Goal: Task Accomplishment & Management: Manage account settings

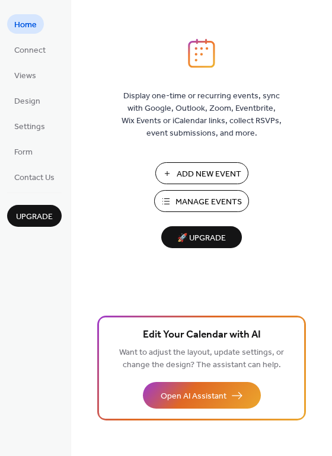
click at [203, 206] on span "Manage Events" at bounding box center [208, 202] width 66 height 12
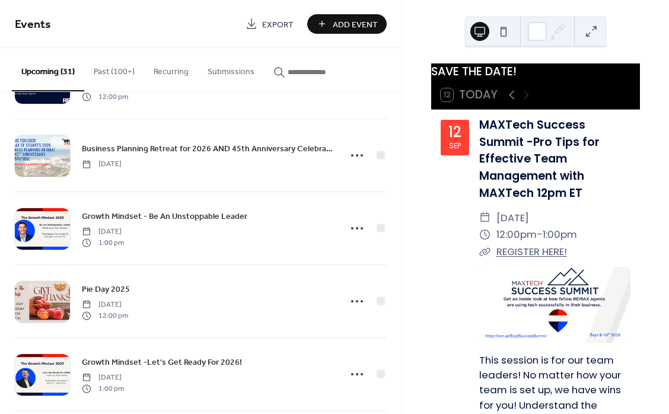
scroll to position [1899, 0]
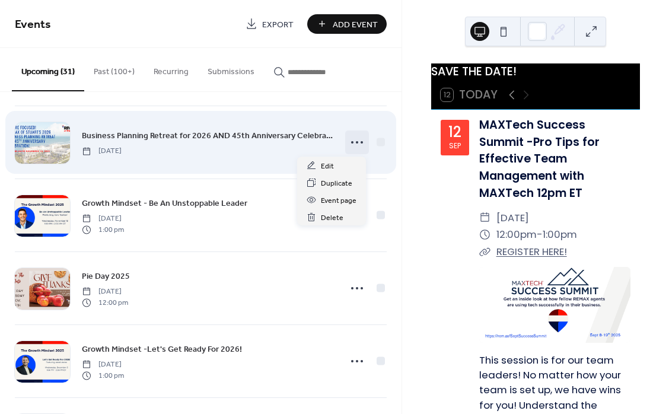
click at [353, 141] on icon at bounding box center [356, 142] width 19 height 19
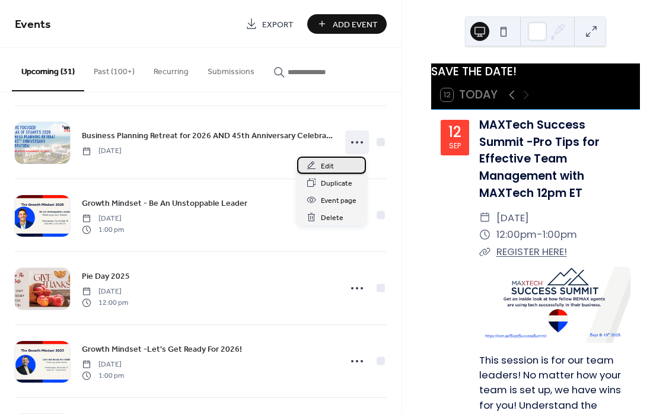
click at [334, 165] on div "Edit" at bounding box center [331, 164] width 69 height 17
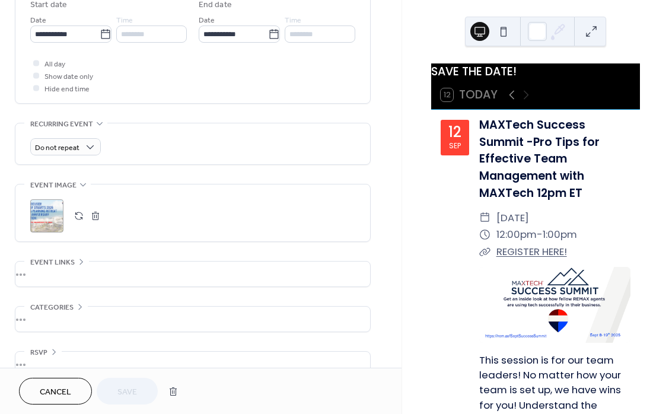
scroll to position [405, 0]
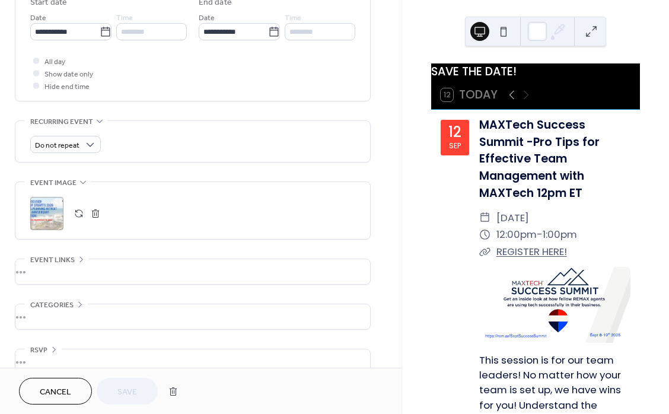
click at [95, 221] on button "button" at bounding box center [95, 213] width 17 height 17
click at [79, 216] on button "button" at bounding box center [79, 213] width 17 height 17
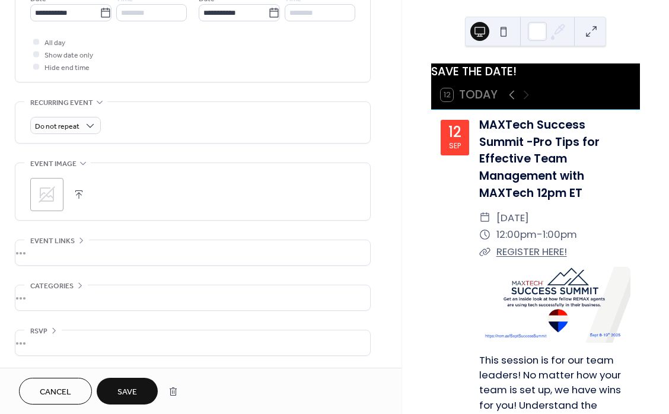
scroll to position [427, 0]
click at [82, 194] on button "button" at bounding box center [79, 194] width 17 height 17
click at [139, 385] on button "Save" at bounding box center [127, 391] width 61 height 27
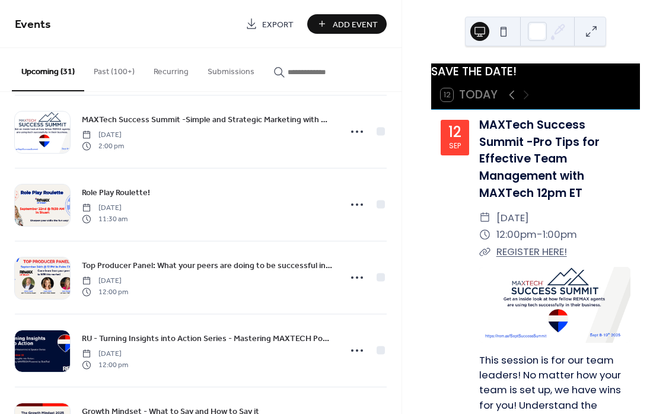
scroll to position [1189, 0]
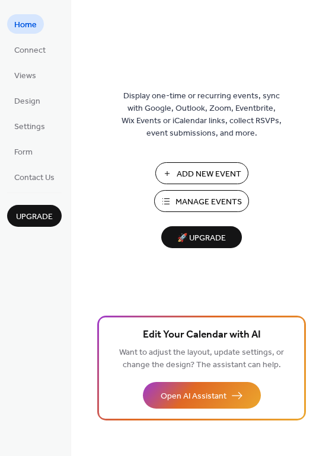
click at [215, 201] on span "Manage Events" at bounding box center [208, 202] width 66 height 12
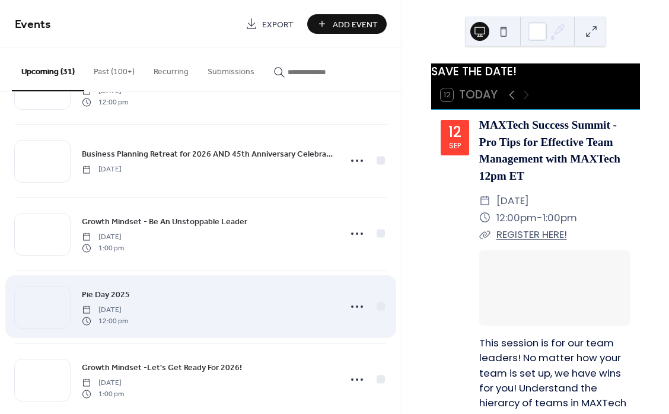
scroll to position [1901, 0]
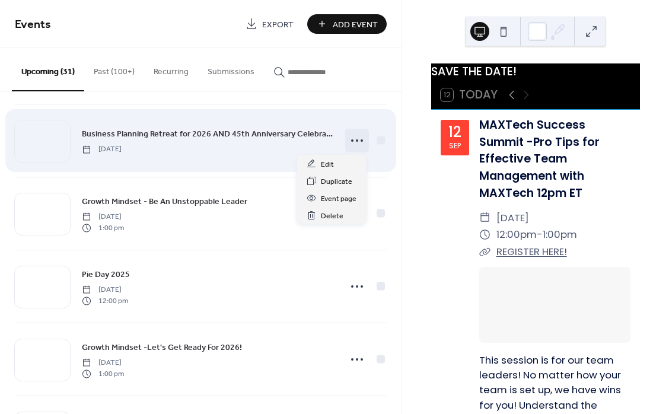
click at [356, 142] on icon at bounding box center [356, 140] width 19 height 19
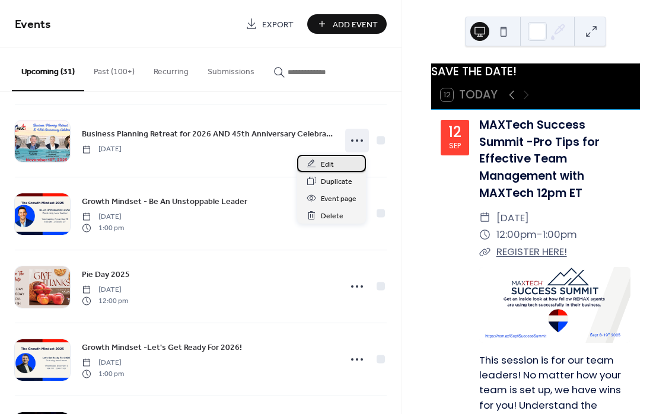
click at [335, 163] on div "Edit" at bounding box center [331, 163] width 69 height 17
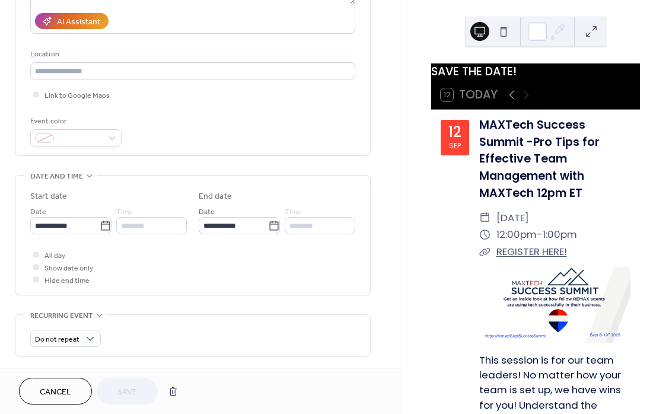
scroll to position [278, 0]
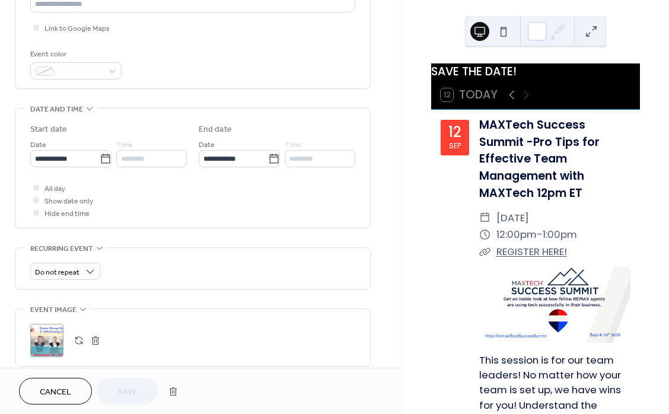
click at [95, 344] on button "button" at bounding box center [95, 340] width 17 height 17
click at [79, 344] on button "button" at bounding box center [79, 340] width 17 height 17
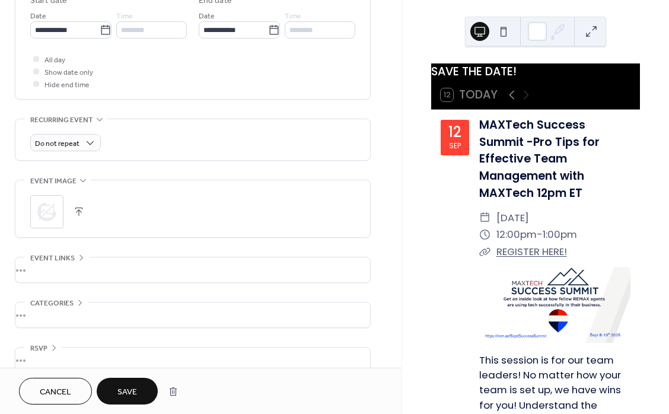
scroll to position [410, 0]
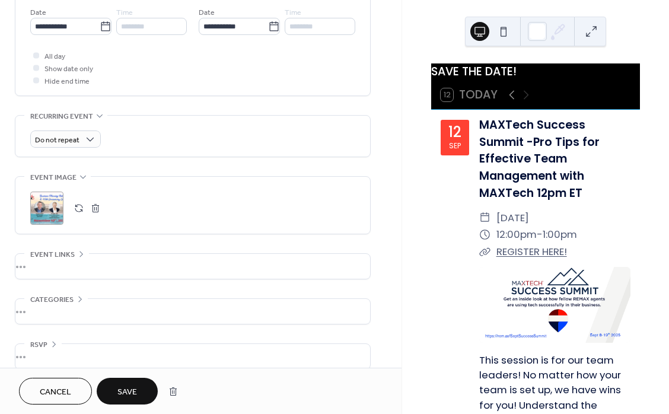
click at [136, 386] on span "Save" at bounding box center [127, 392] width 20 height 12
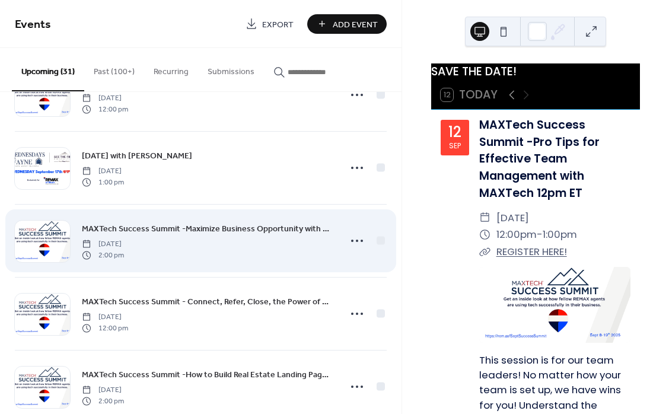
scroll to position [639, 0]
